Goal: Navigation & Orientation: Find specific page/section

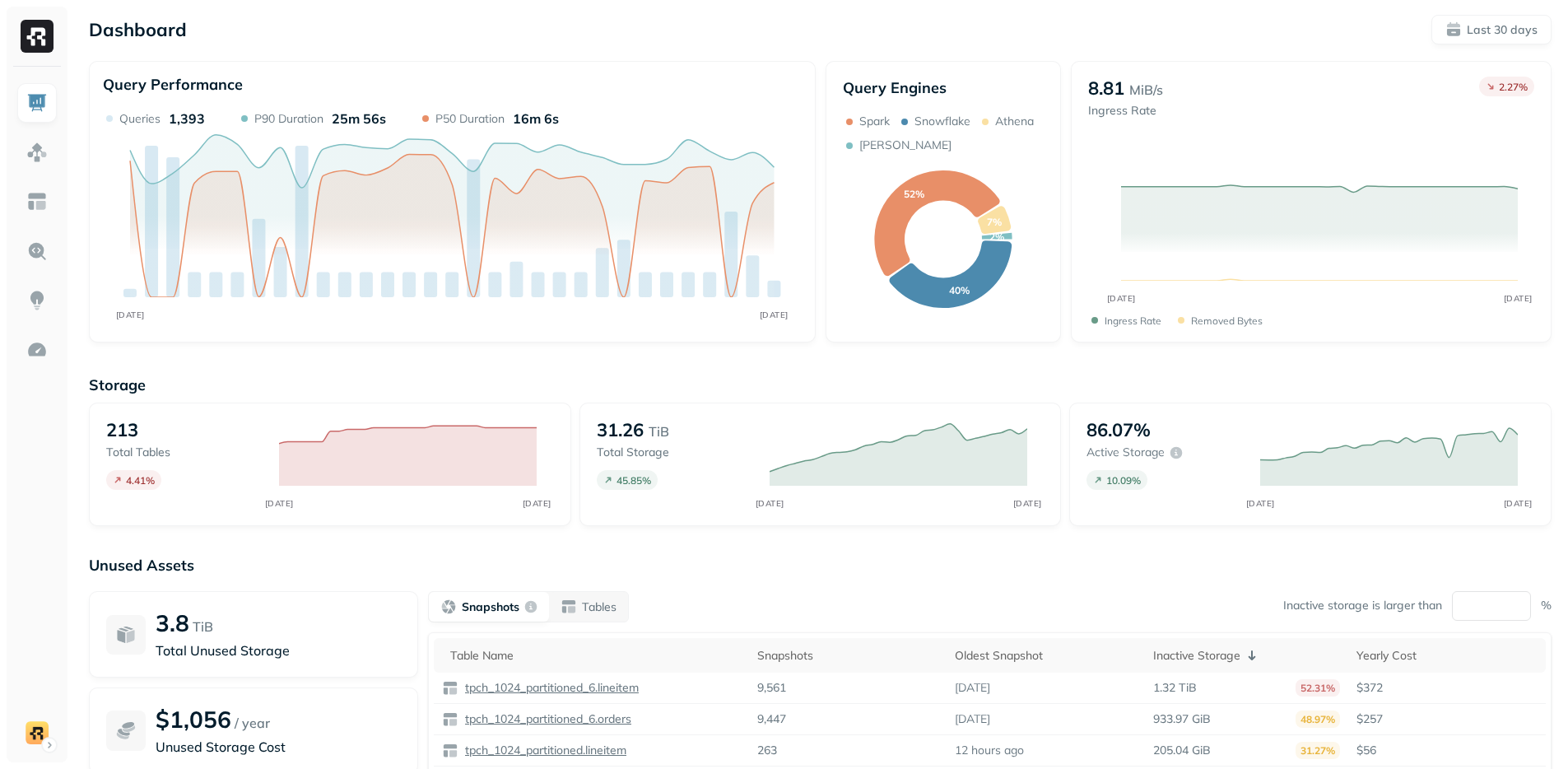
click at [700, 568] on p "Unused Assets" at bounding box center [820, 565] width 1462 height 19
click at [45, 755] on div at bounding box center [36, 414] width 60 height 695
click at [38, 736] on html "Dashboard Last 30 days Query Performance AUG 17 SEP 16 Queries 1,393 P90 Durati…" at bounding box center [784, 458] width 1568 height 916
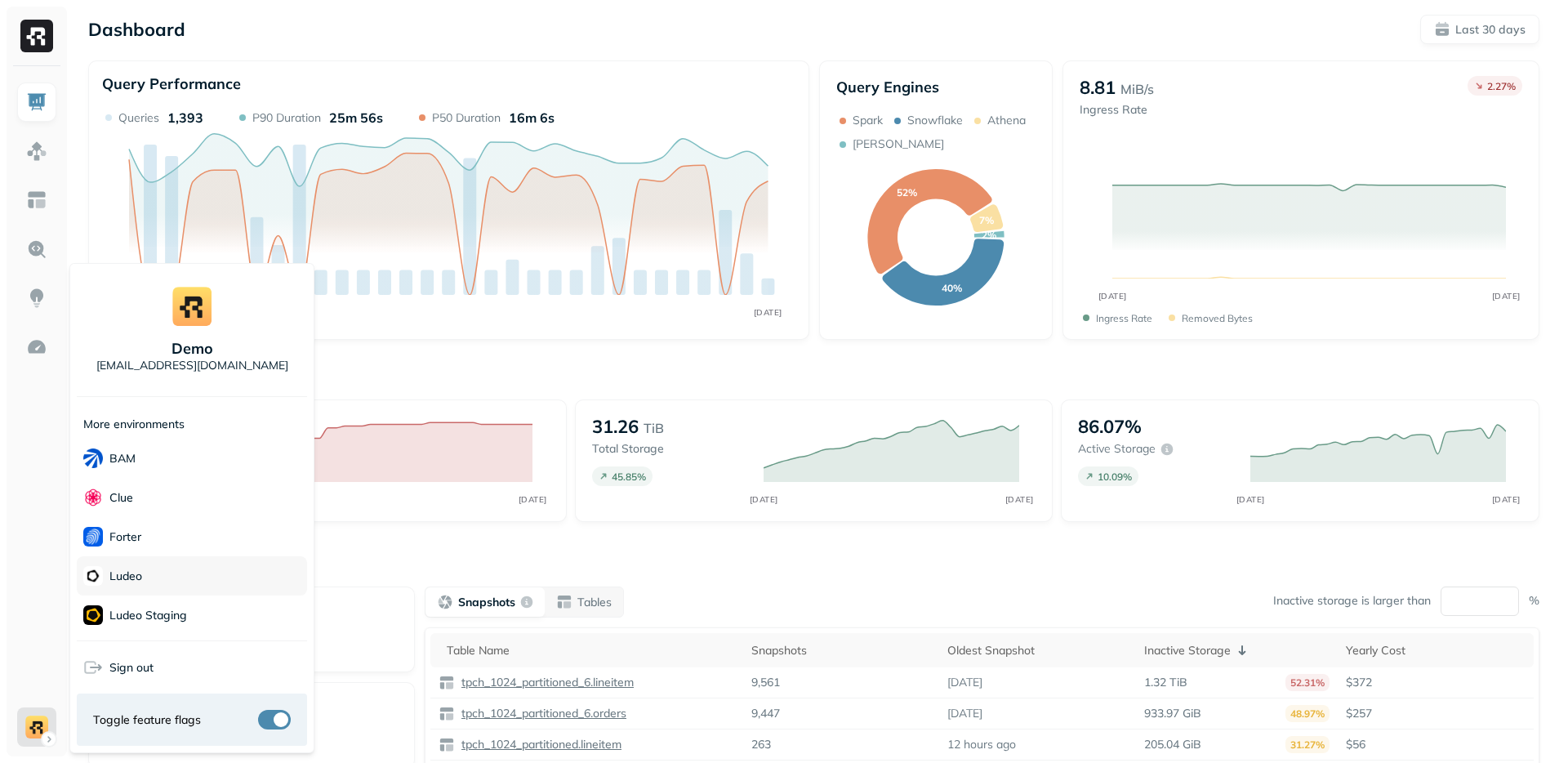
click at [145, 570] on div "Ludeo" at bounding box center [191, 575] width 230 height 39
